Goal: Information Seeking & Learning: Learn about a topic

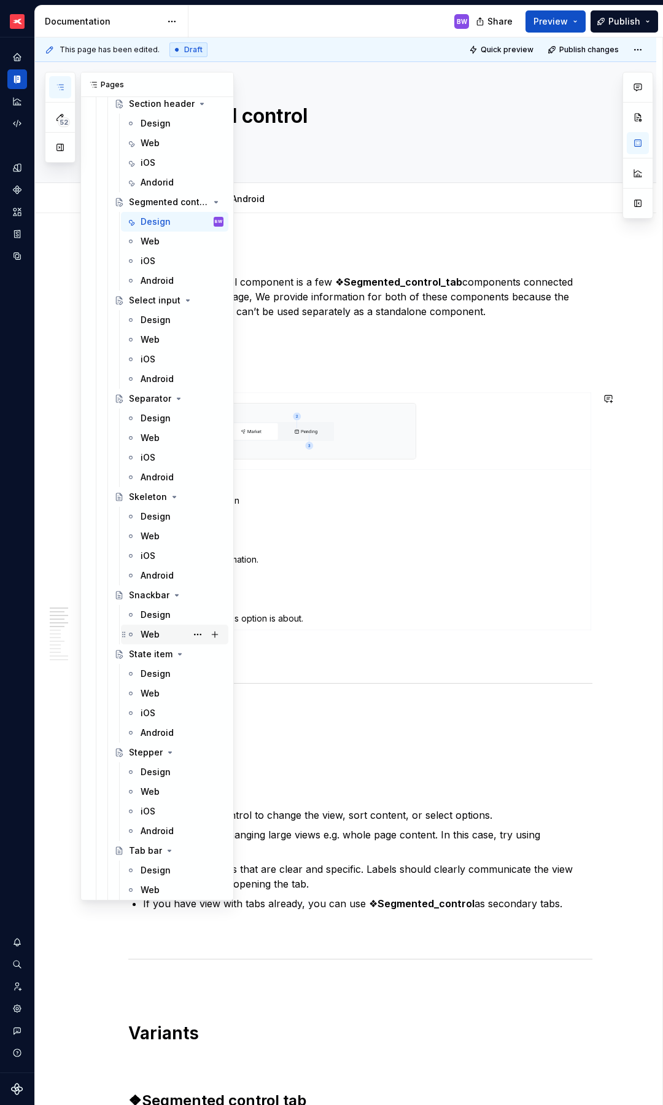
scroll to position [5808, 0]
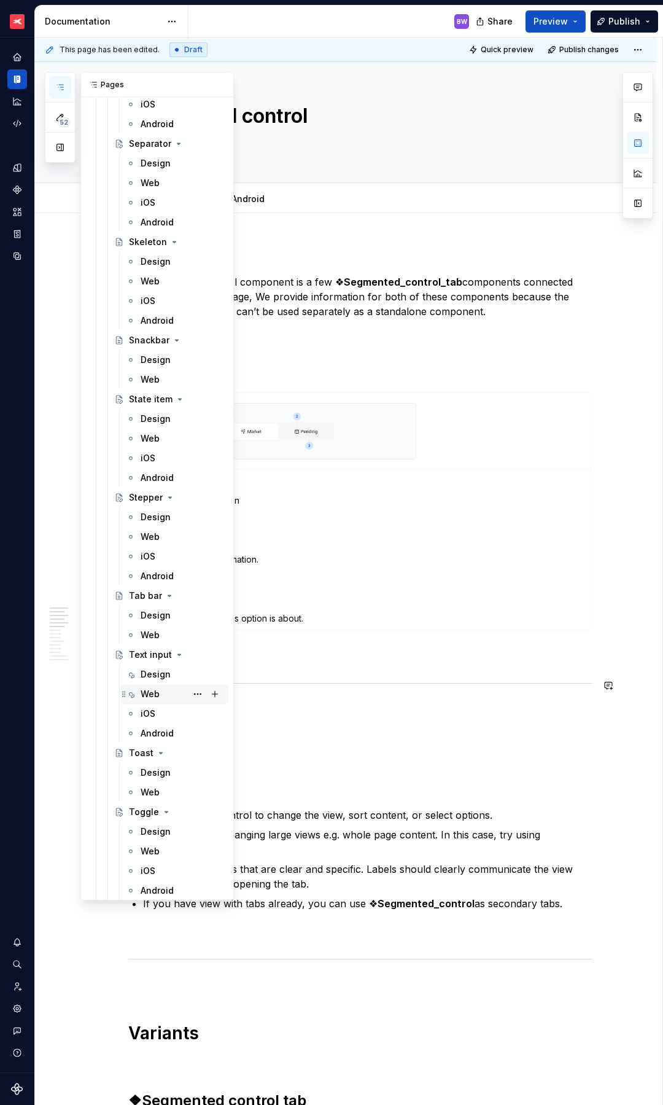
click at [152, 698] on div "Web" at bounding box center [150, 694] width 19 height 12
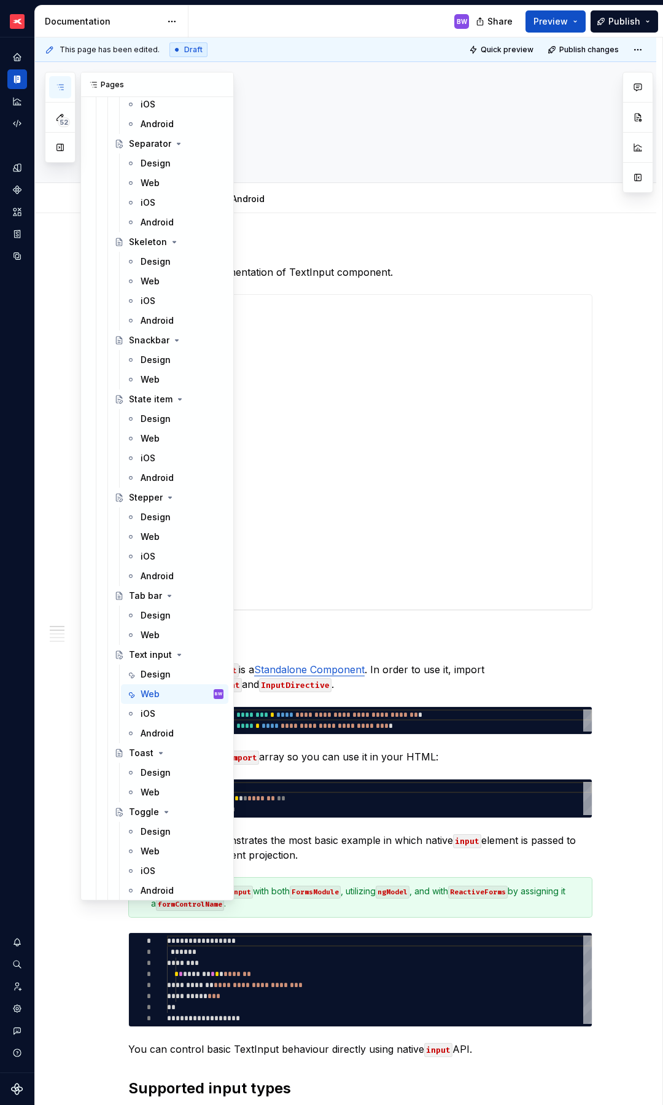
click at [61, 90] on icon "button" at bounding box center [60, 87] width 10 height 10
click at [149, 635] on div "Web" at bounding box center [150, 635] width 19 height 12
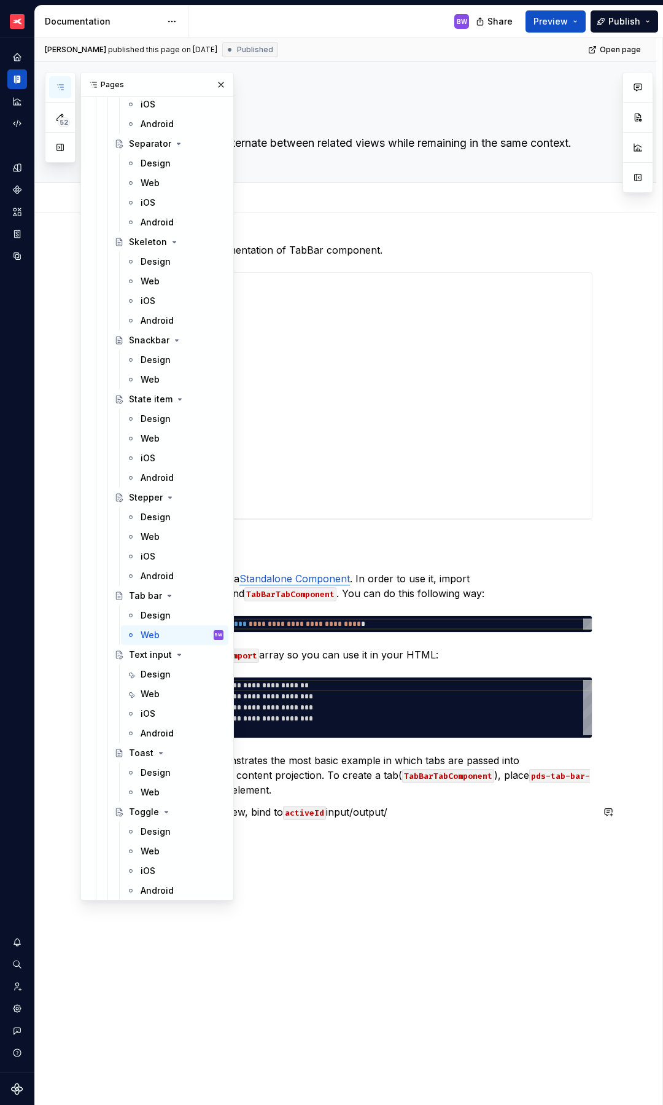
click at [381, 872] on div "**********" at bounding box center [346, 689] width 622 height 953
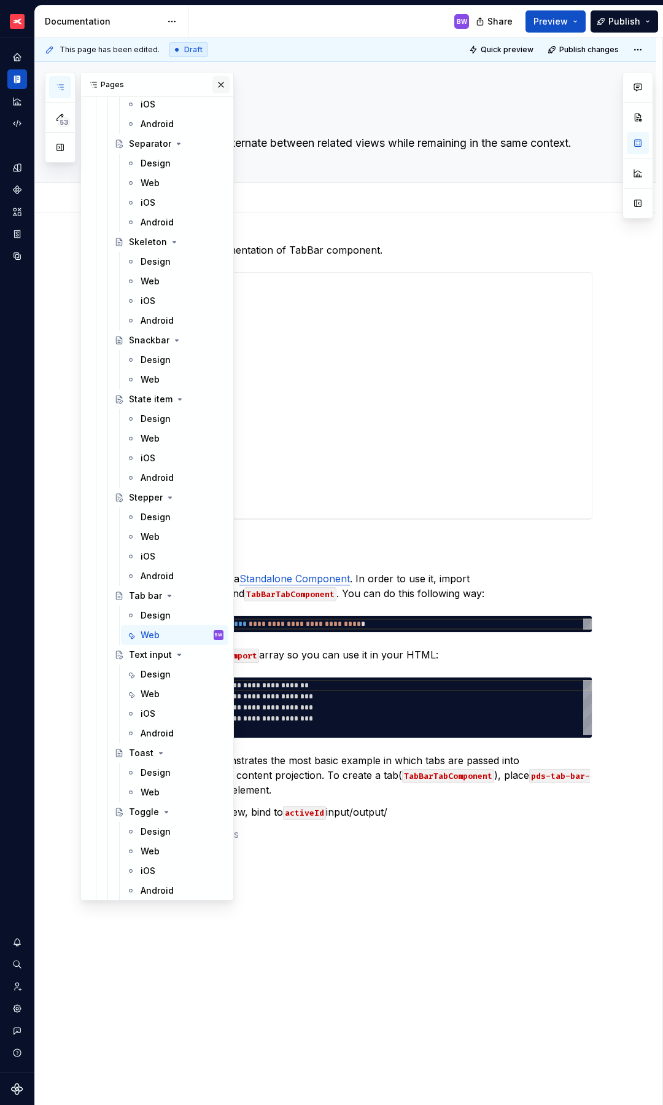
click at [213, 86] on button "button" at bounding box center [221, 84] width 17 height 17
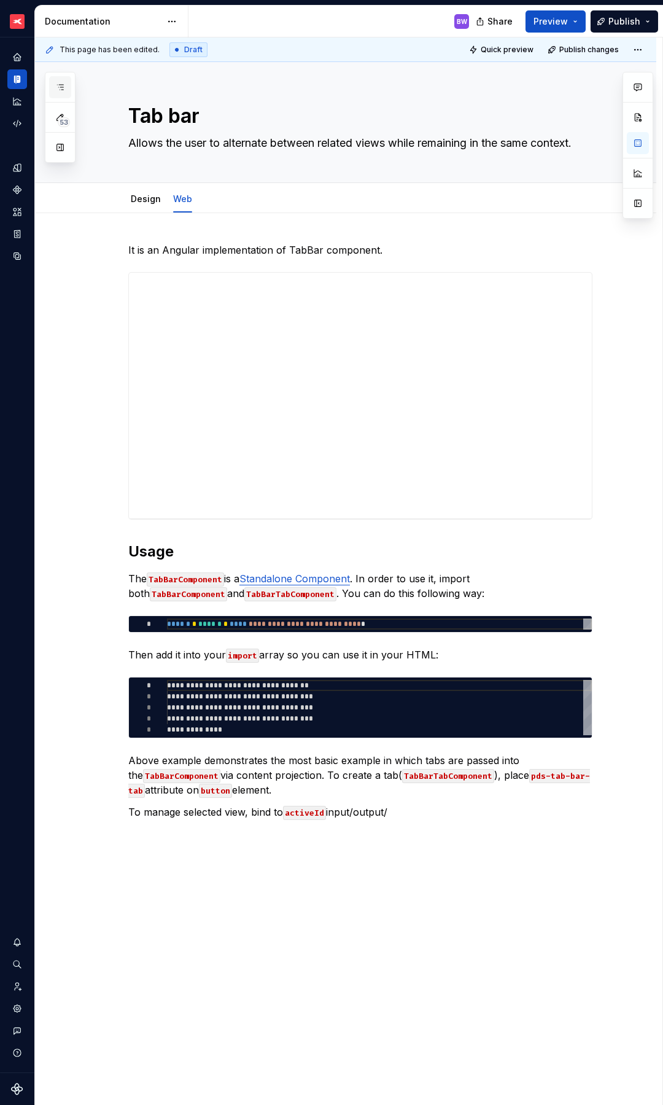
click at [63, 85] on icon "button" at bounding box center [60, 87] width 6 height 5
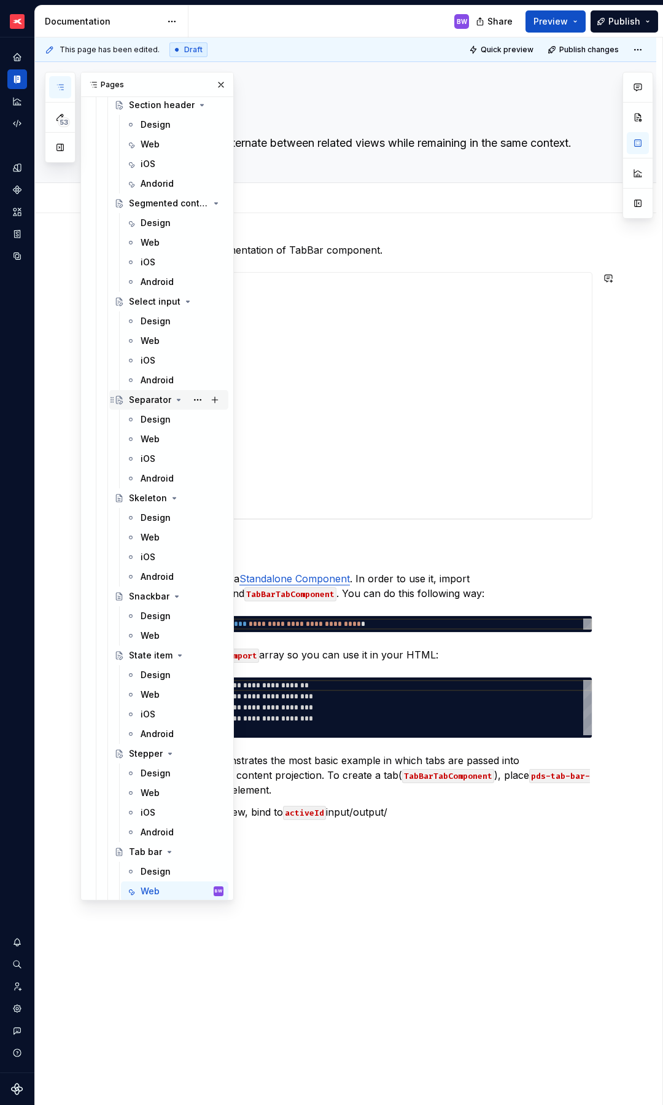
scroll to position [5549, 0]
click at [155, 239] on div "Web" at bounding box center [150, 245] width 19 height 12
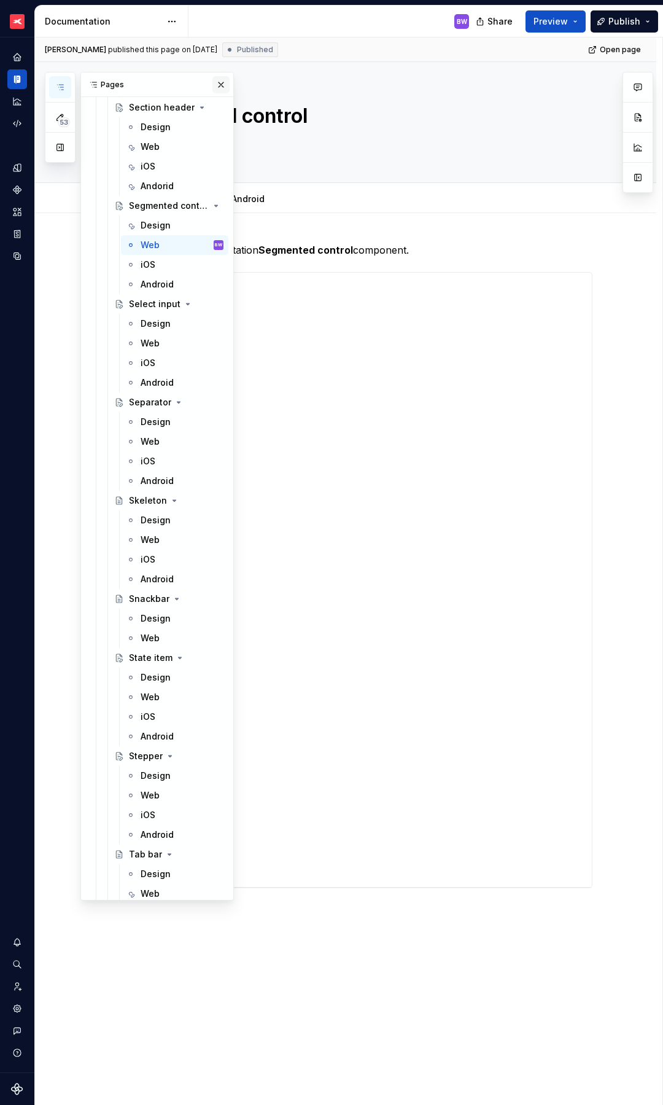
click at [217, 83] on button "button" at bounding box center [221, 84] width 17 height 17
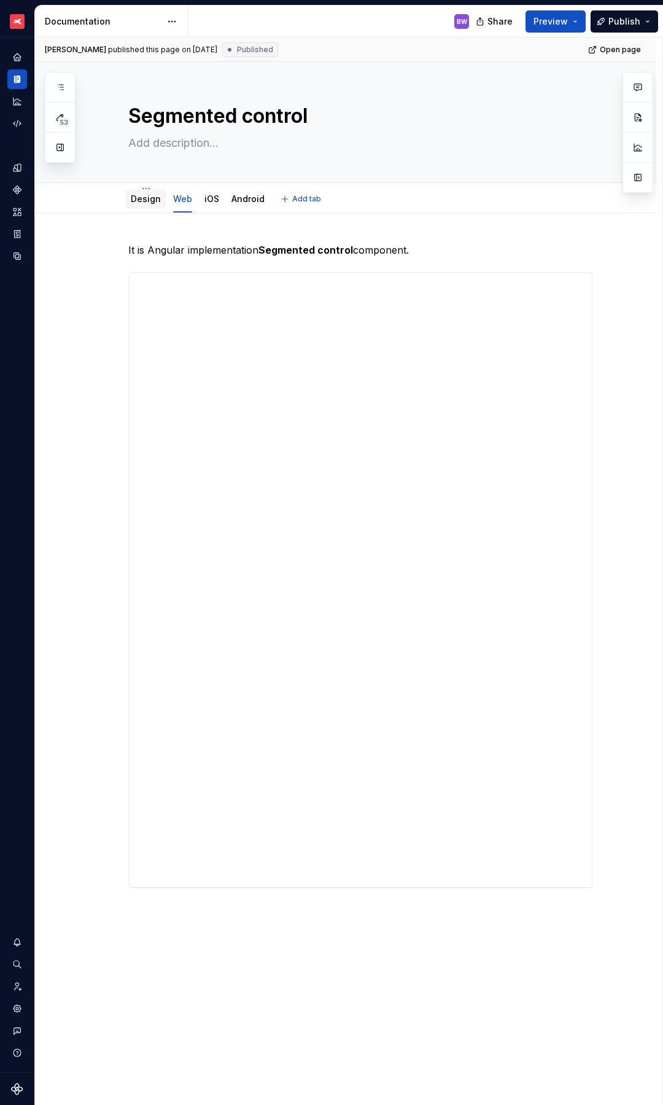
click at [131, 204] on div "Design" at bounding box center [146, 199] width 30 height 12
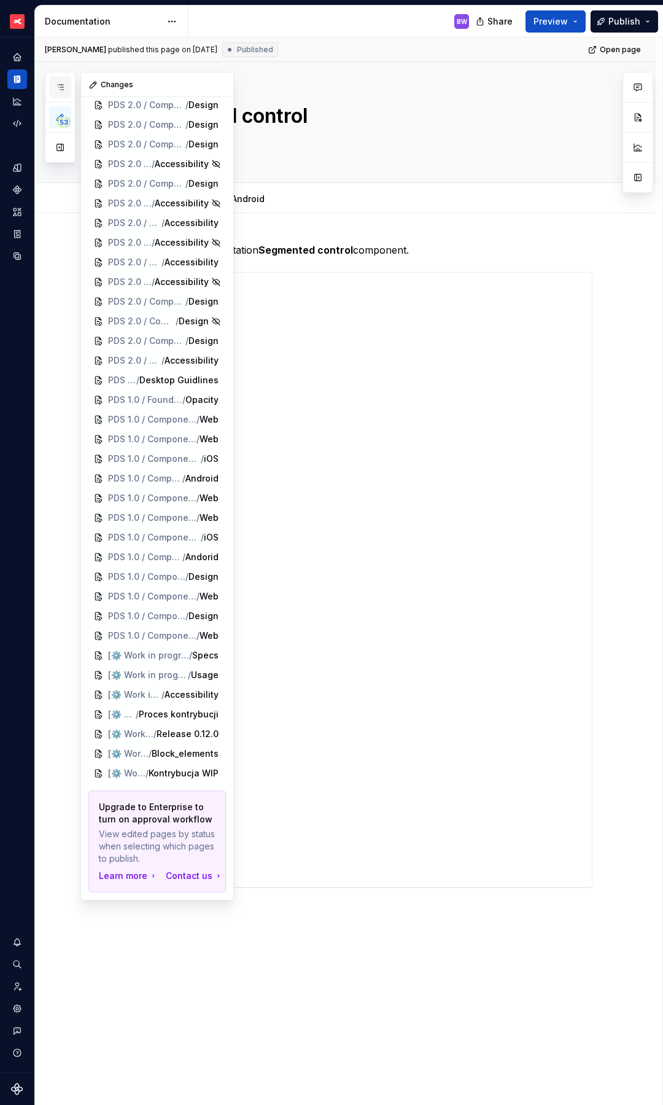
click at [67, 85] on button "button" at bounding box center [60, 87] width 22 height 22
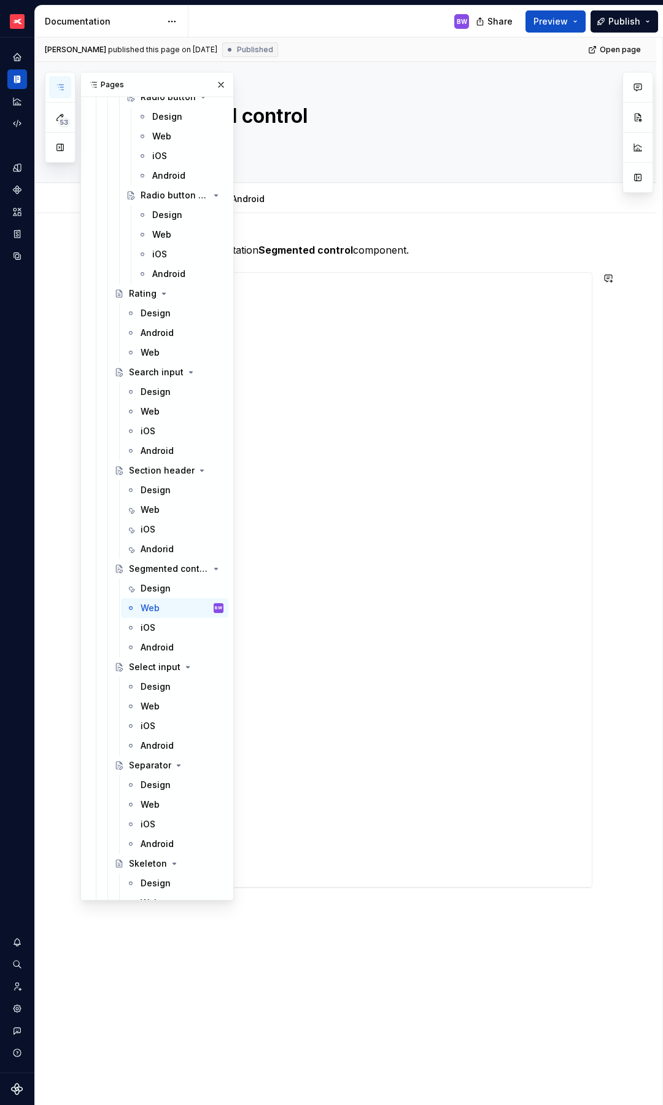
scroll to position [5229, 0]
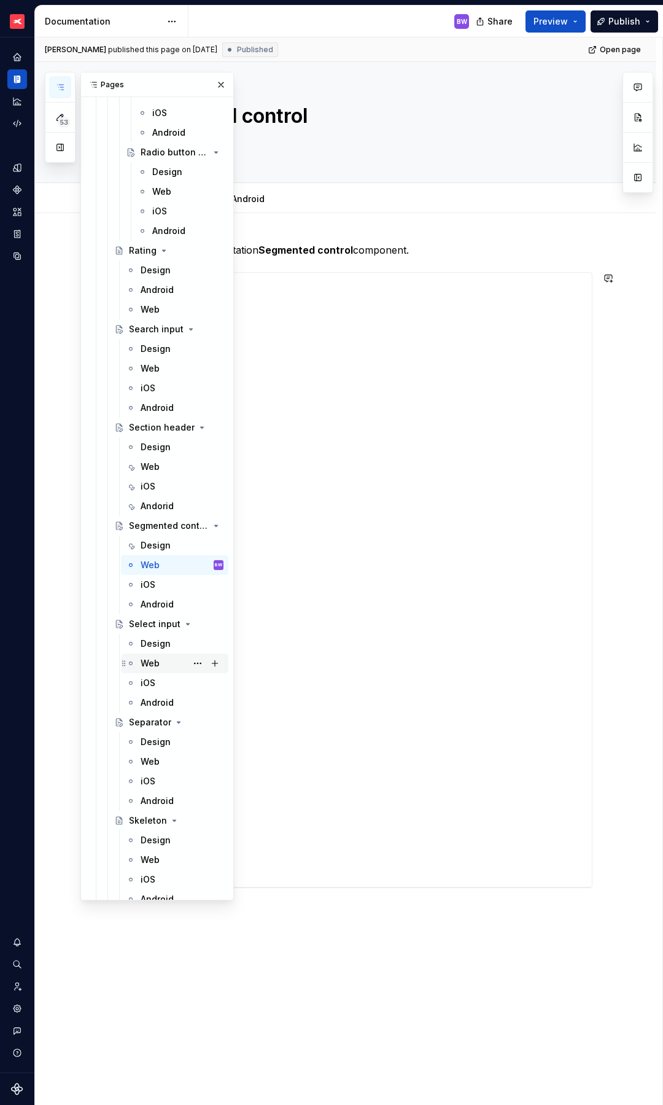
click at [147, 660] on div "Web" at bounding box center [150, 663] width 19 height 12
click at [213, 82] on button "button" at bounding box center [221, 84] width 17 height 17
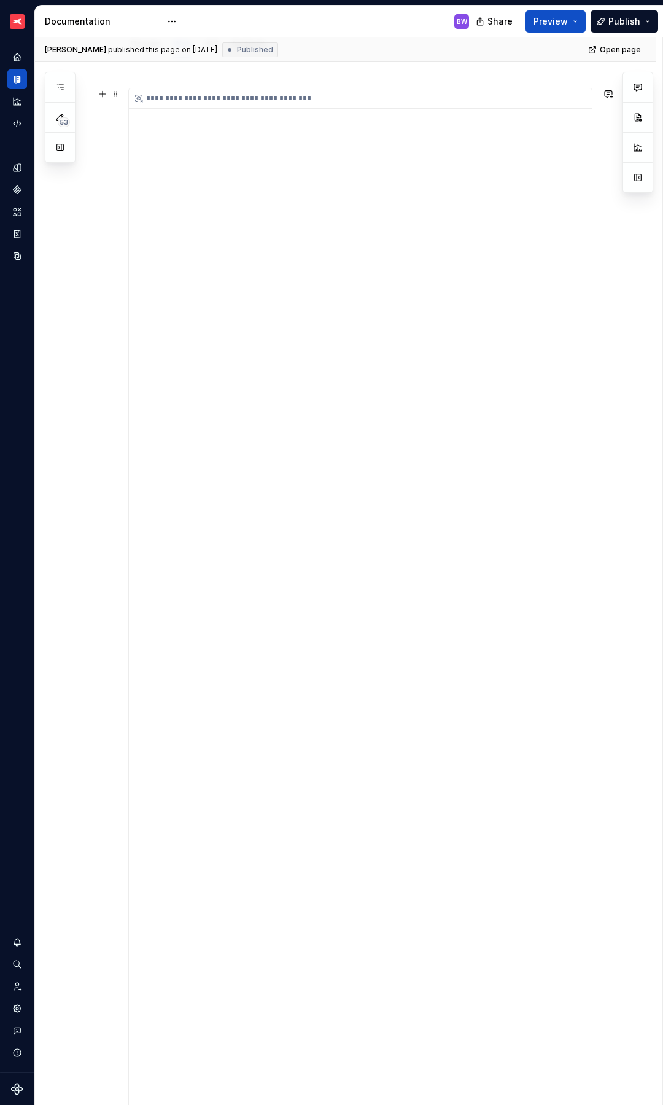
scroll to position [210, 0]
click at [536, 590] on div "**********" at bounding box center [360, 549] width 463 height 1033
click at [533, 595] on div "**********" at bounding box center [360, 549] width 463 height 1033
click at [506, 596] on div "**********" at bounding box center [360, 549] width 463 height 1033
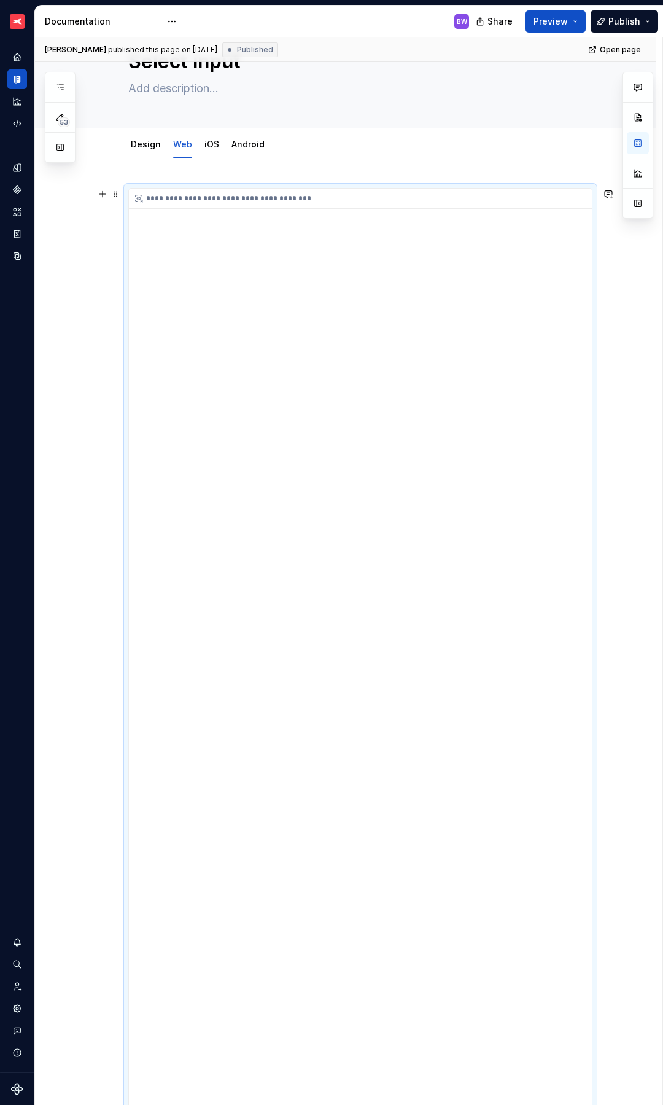
scroll to position [0, 0]
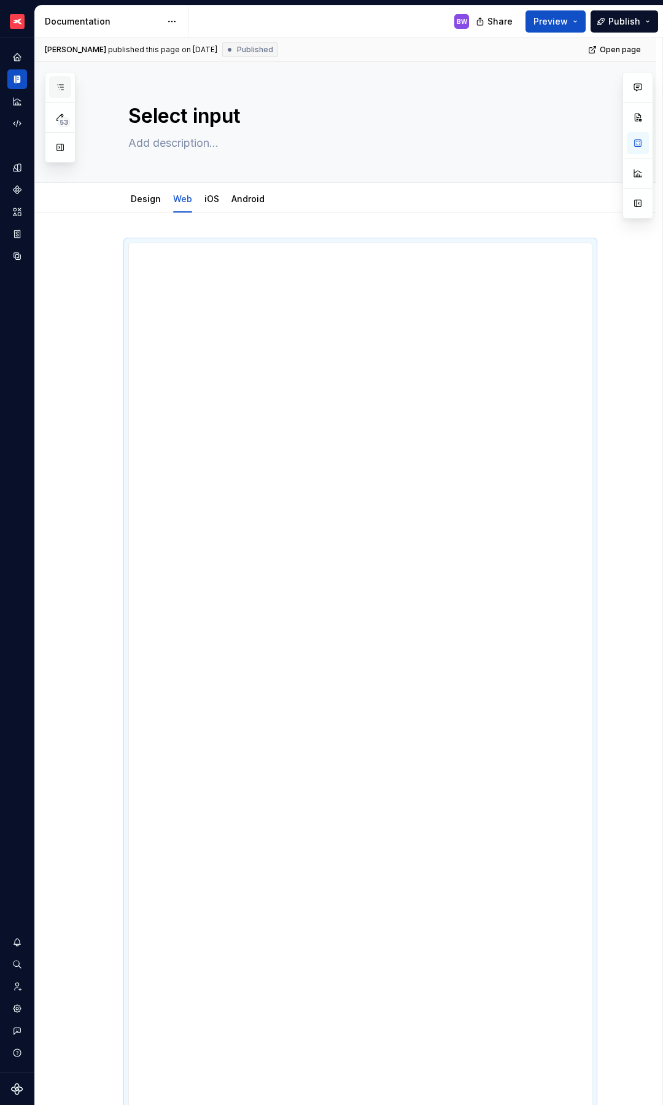
click at [58, 87] on icon "button" at bounding box center [60, 87] width 10 height 10
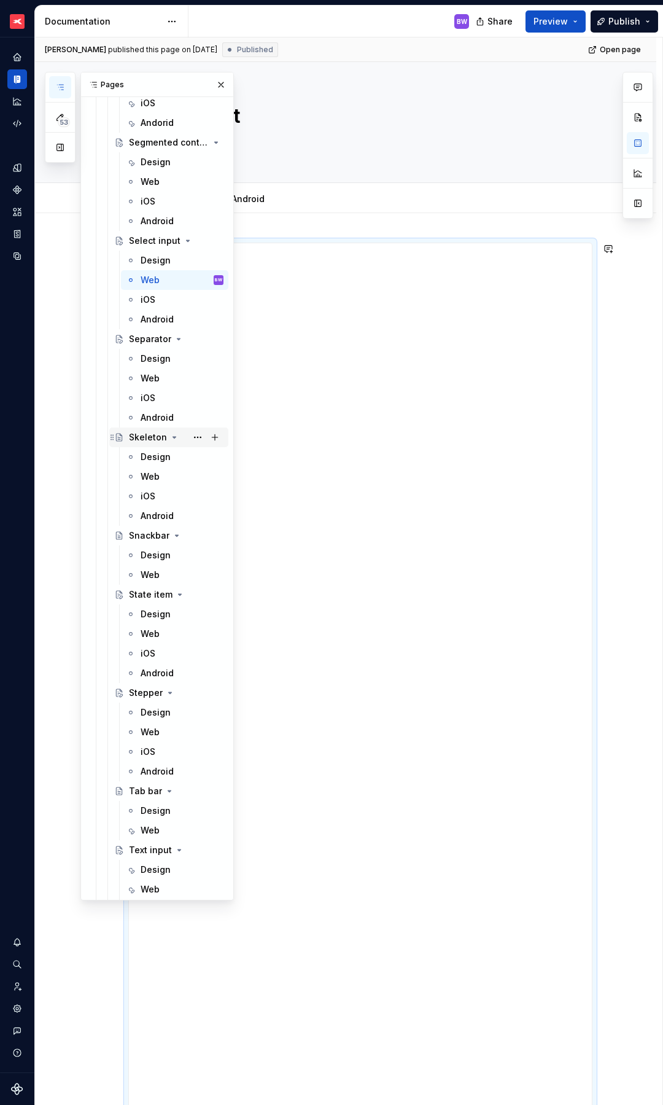
scroll to position [5706, 0]
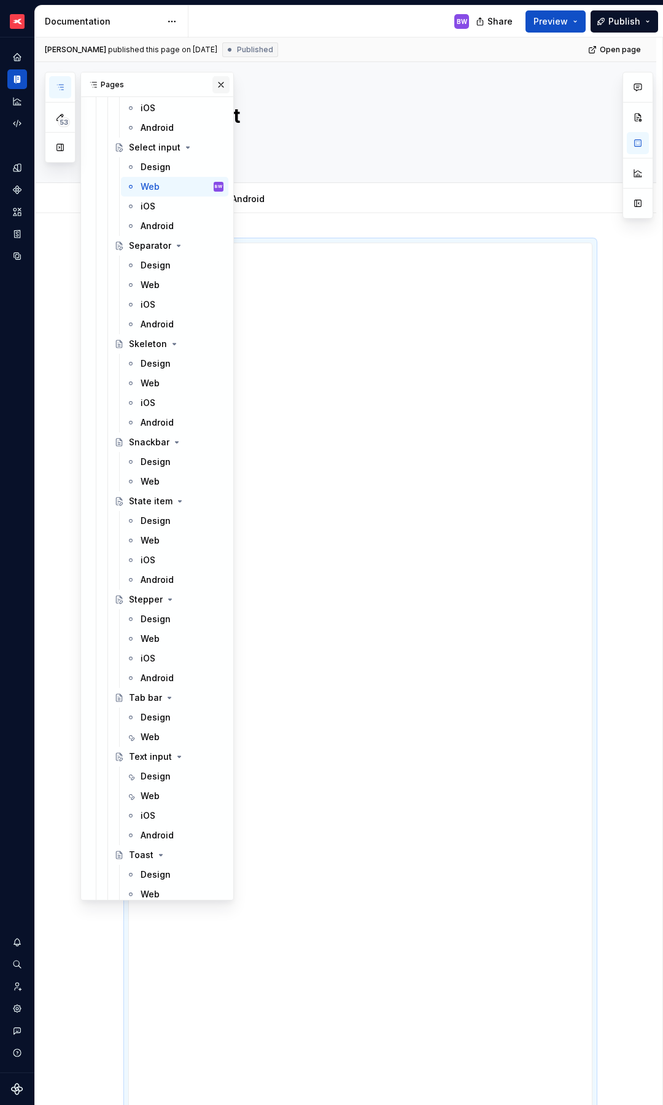
click at [217, 84] on button "button" at bounding box center [221, 84] width 17 height 17
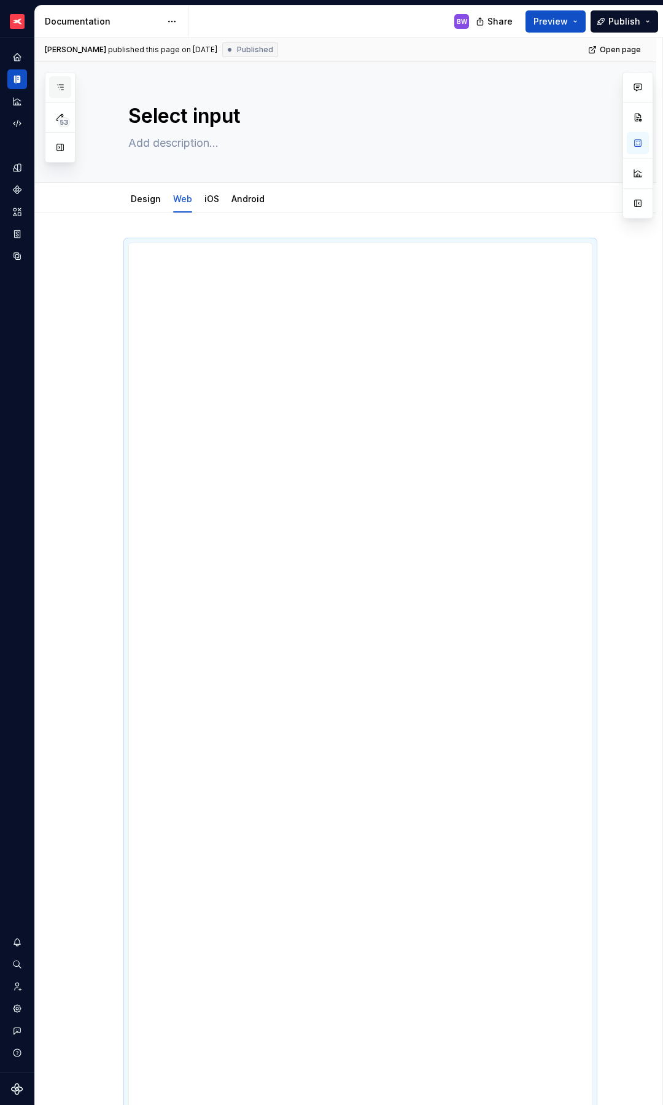
scroll to position [363, 0]
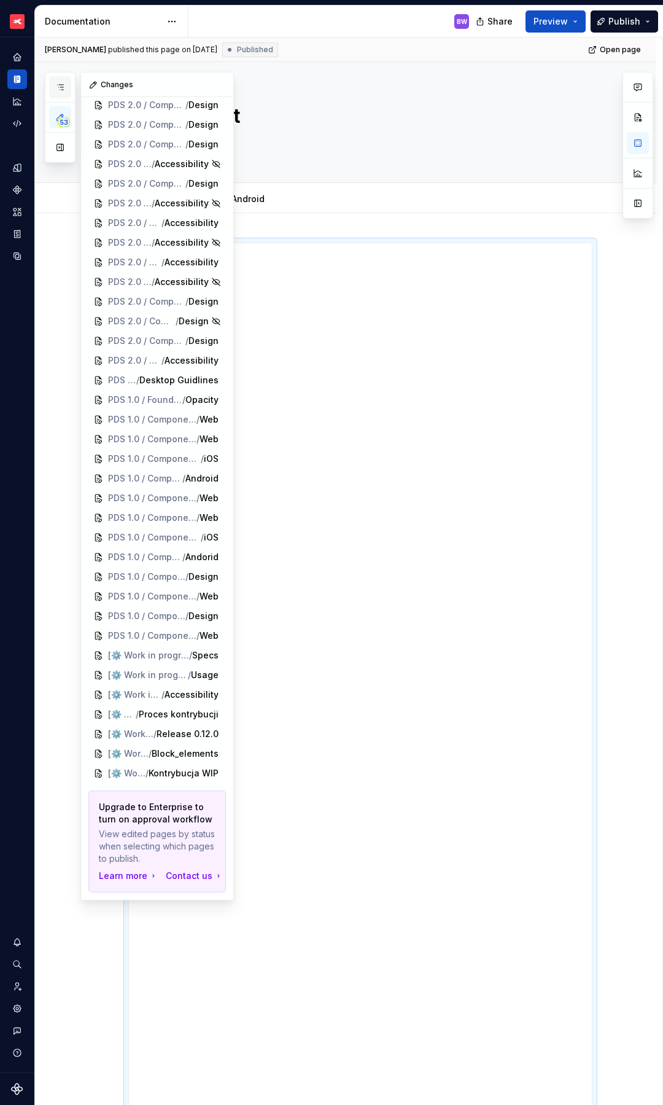
click at [62, 85] on icon "button" at bounding box center [60, 87] width 6 height 5
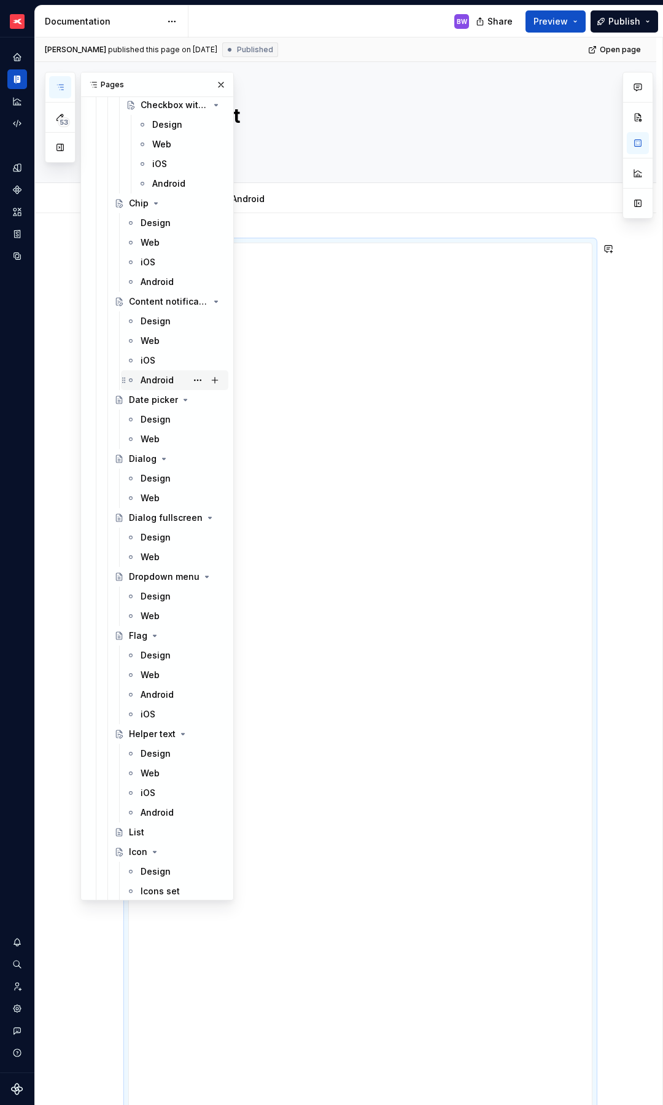
scroll to position [3516, 0]
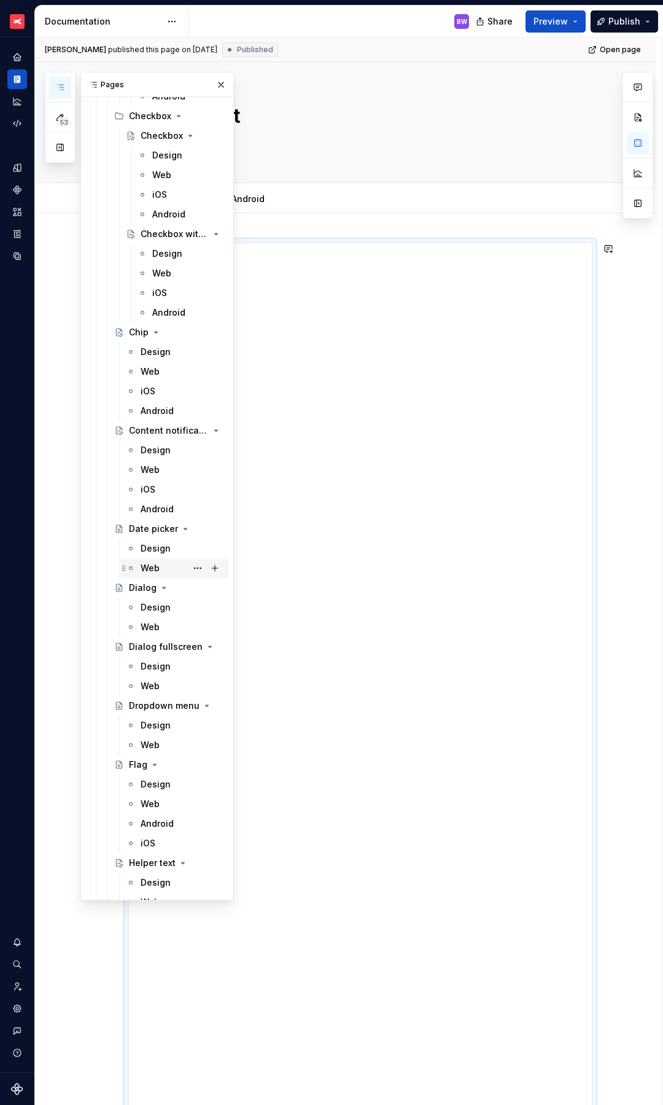
click at [155, 571] on div "Web" at bounding box center [150, 568] width 19 height 12
click at [153, 552] on div "Design" at bounding box center [156, 548] width 30 height 12
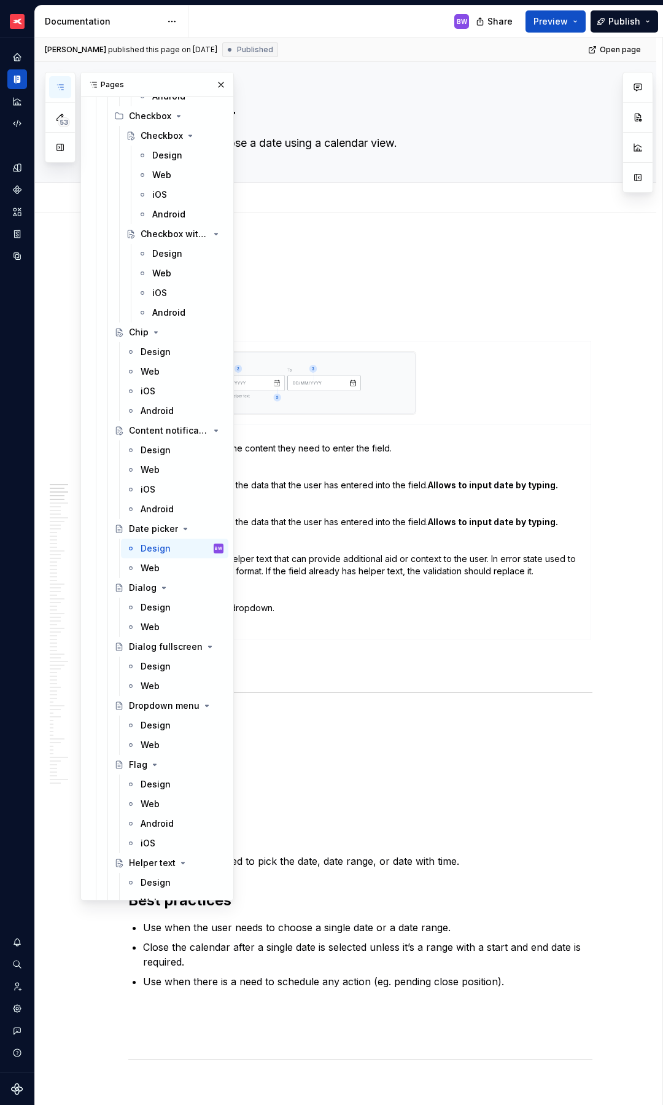
click at [389, 57] on div "[PERSON_NAME] published this page on [DATE] Published Open page" at bounding box center [346, 49] width 622 height 25
click at [213, 83] on button "button" at bounding box center [221, 84] width 17 height 17
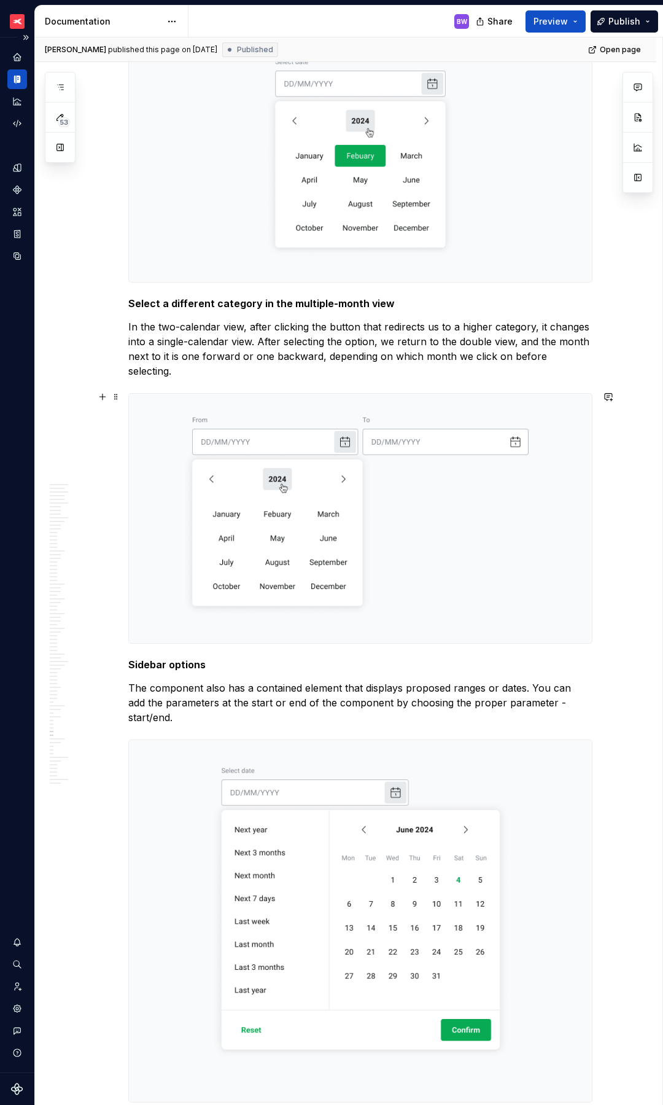
scroll to position [15722, 0]
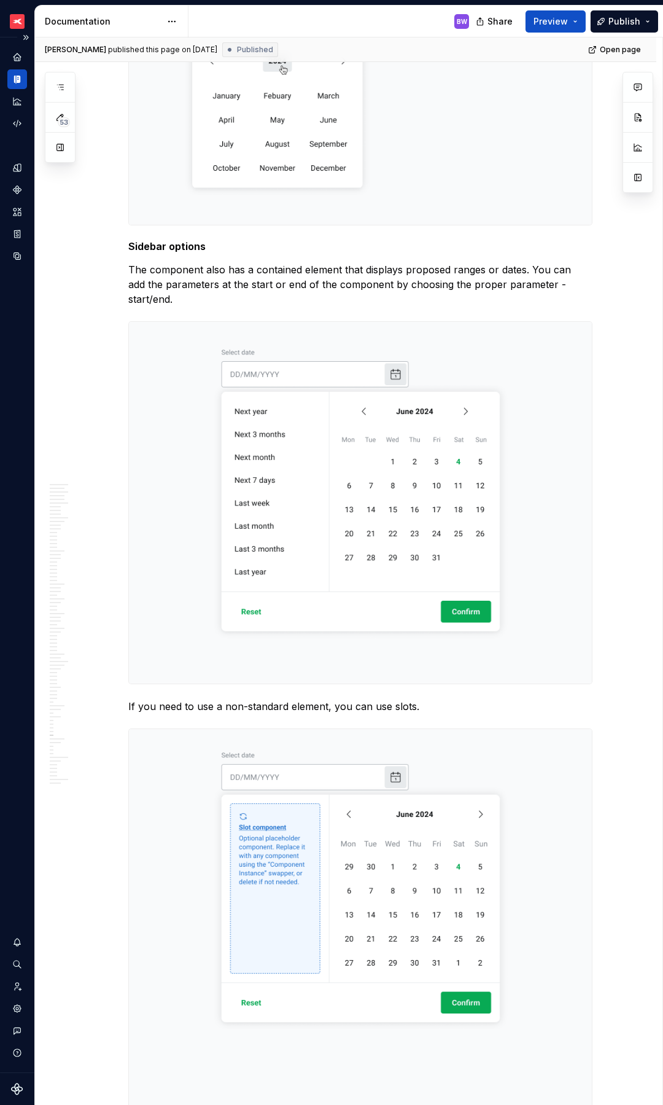
type textarea "*"
